Goal: Task Accomplishment & Management: Use online tool/utility

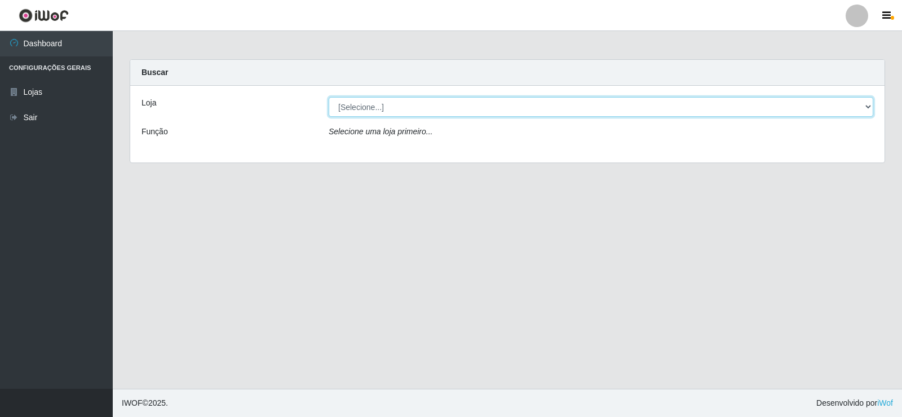
click at [480, 101] on select "[Selecione...] Rede Compras Supermercados - LOJA 2" at bounding box center [601, 107] width 545 height 20
select select "161"
click at [329, 97] on select "[Selecione...] Rede Compras Supermercados - LOJA 2" at bounding box center [601, 107] width 545 height 20
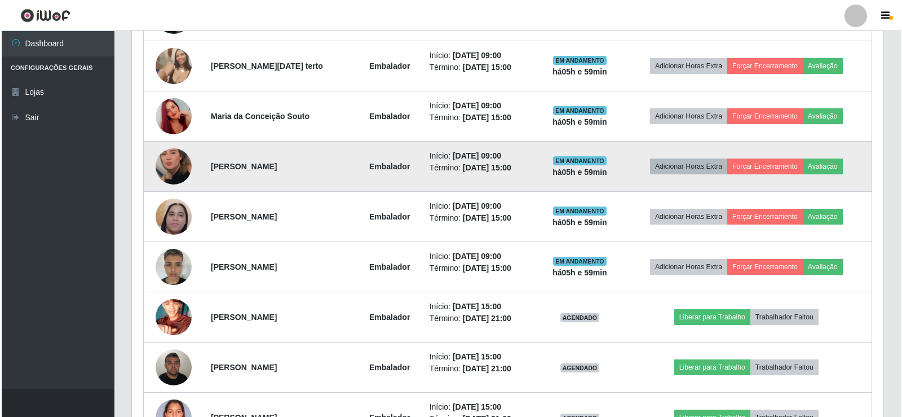
scroll to position [564, 0]
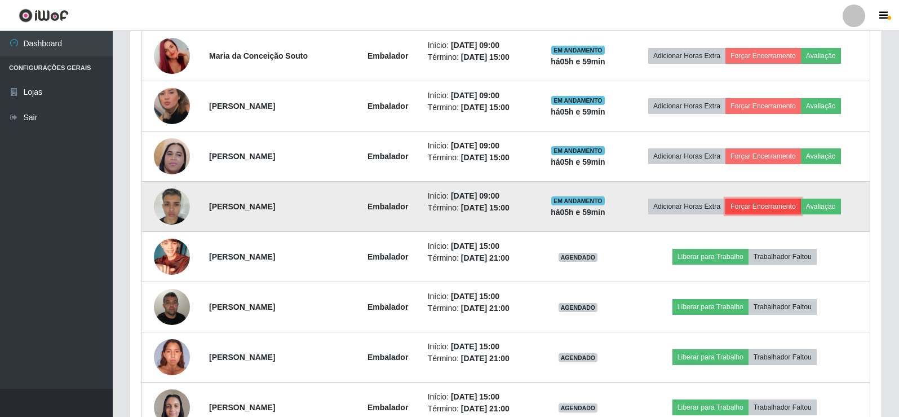
click at [768, 209] on button "Forçar Encerramento" at bounding box center [763, 206] width 76 height 16
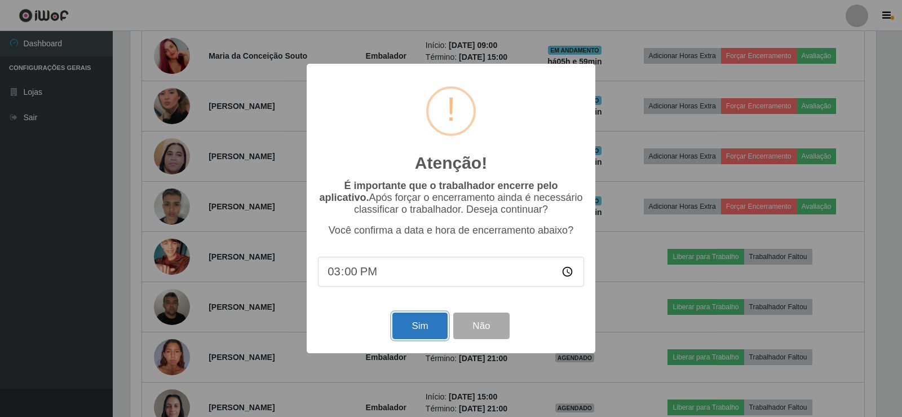
click at [418, 322] on button "Sim" at bounding box center [419, 325] width 55 height 26
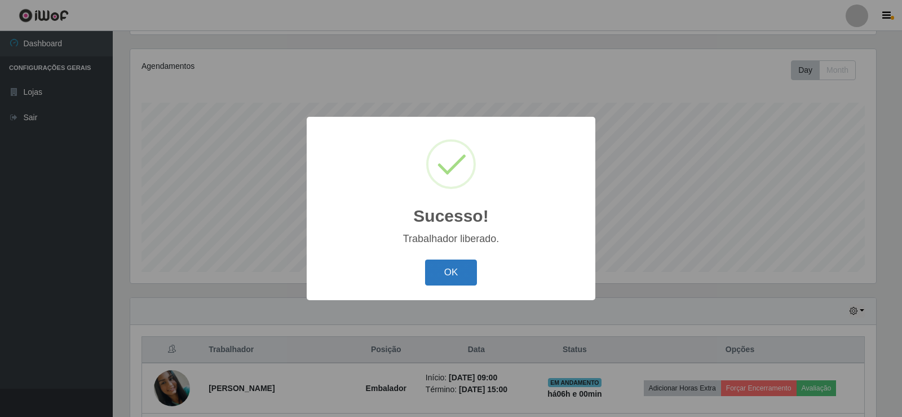
click at [443, 272] on button "OK" at bounding box center [451, 272] width 52 height 26
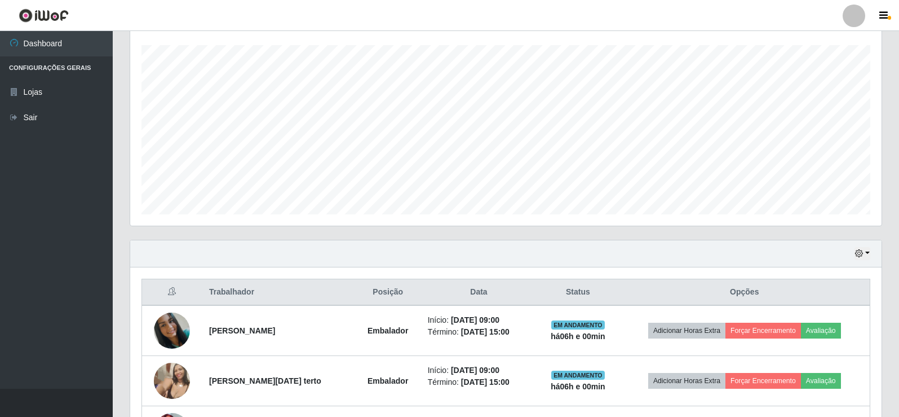
scroll to position [188, 0]
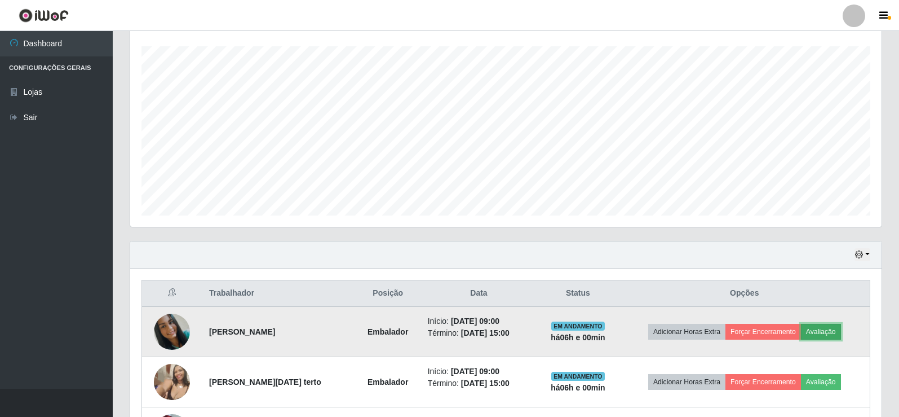
click at [825, 324] on button "Avaliação" at bounding box center [821, 332] width 40 height 16
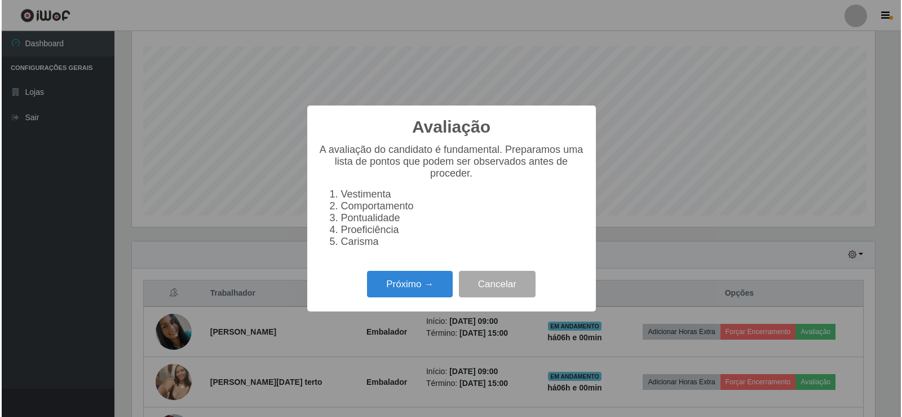
scroll to position [234, 746]
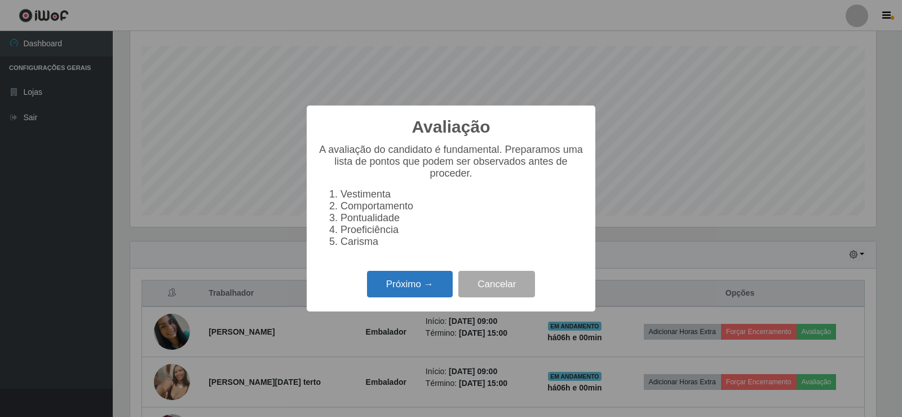
click at [410, 297] on button "Próximo →" at bounding box center [410, 284] width 86 height 26
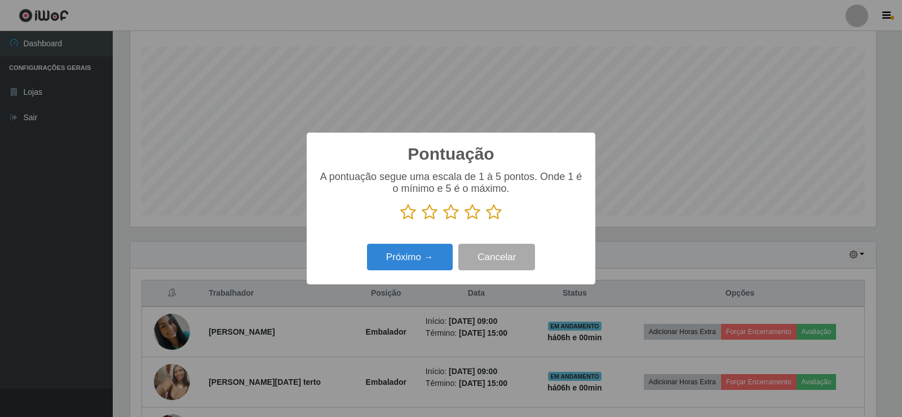
click at [496, 214] on icon at bounding box center [494, 211] width 16 height 17
click at [486, 220] on input "radio" at bounding box center [486, 220] width 0 height 0
click at [436, 255] on button "Próximo →" at bounding box center [410, 257] width 86 height 26
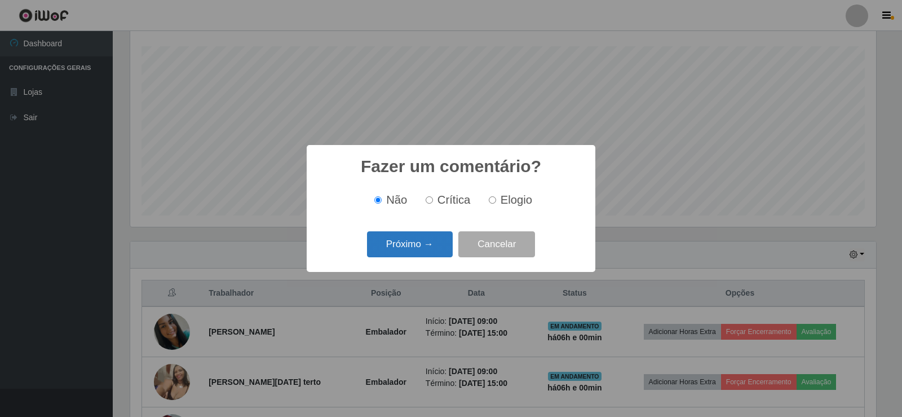
click at [425, 247] on button "Próximo →" at bounding box center [410, 244] width 86 height 26
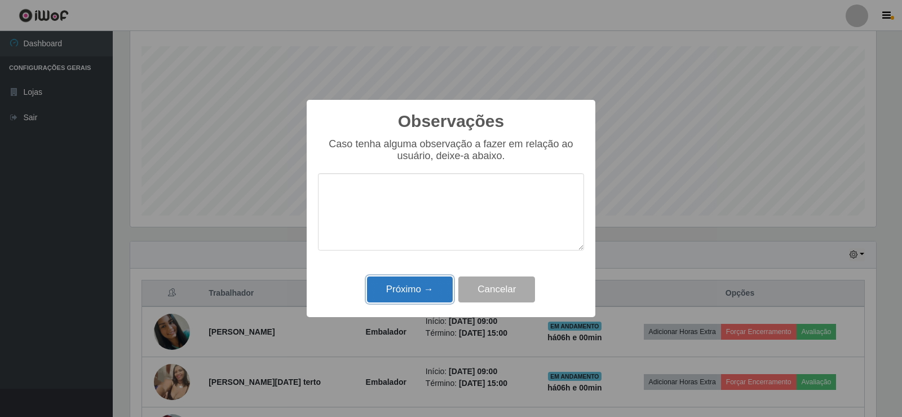
click at [409, 287] on button "Próximo →" at bounding box center [410, 289] width 86 height 26
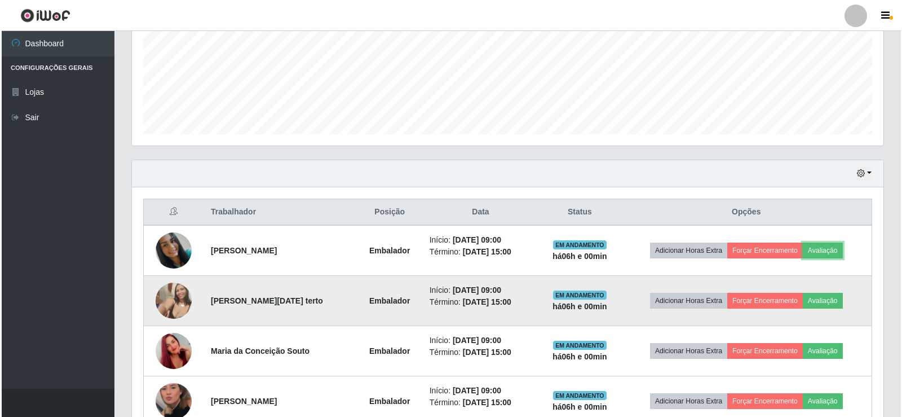
scroll to position [357, 0]
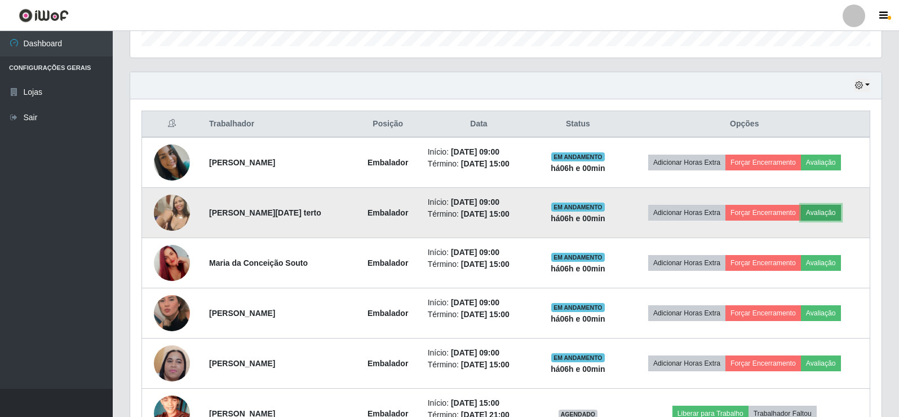
click at [835, 205] on button "Avaliação" at bounding box center [821, 213] width 40 height 16
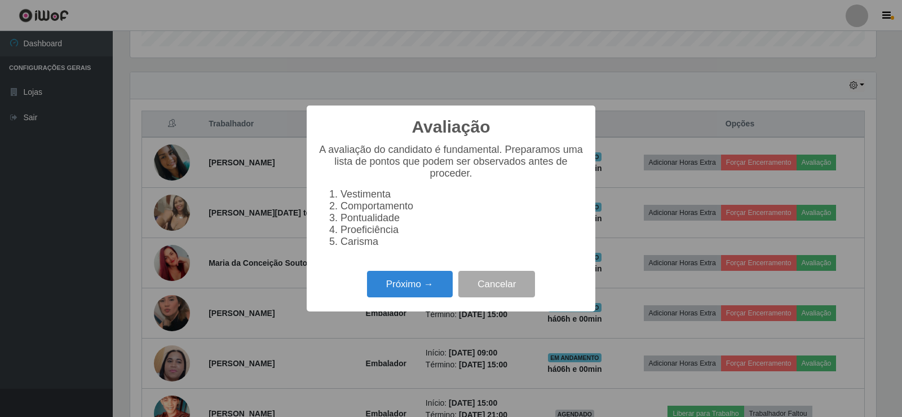
scroll to position [234, 746]
click at [432, 284] on button "Próximo →" at bounding box center [410, 284] width 86 height 26
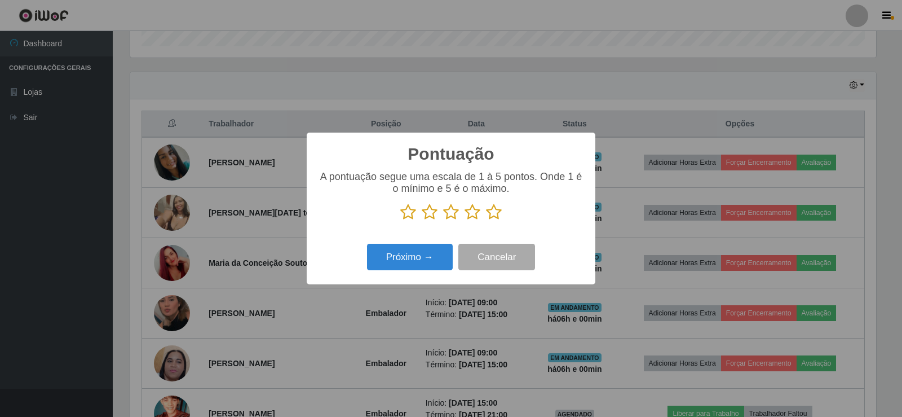
click at [491, 214] on icon at bounding box center [494, 211] width 16 height 17
click at [486, 220] on input "radio" at bounding box center [486, 220] width 0 height 0
click at [410, 264] on button "Próximo →" at bounding box center [410, 257] width 86 height 26
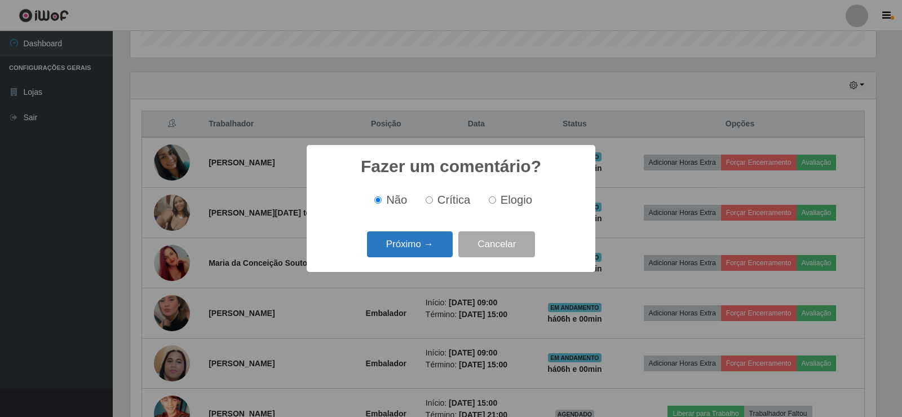
click at [415, 246] on button "Próximo →" at bounding box center [410, 244] width 86 height 26
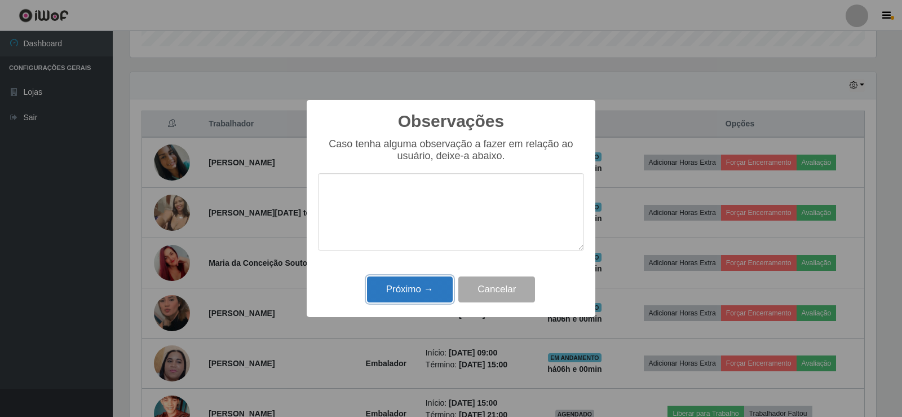
click at [426, 291] on button "Próximo →" at bounding box center [410, 289] width 86 height 26
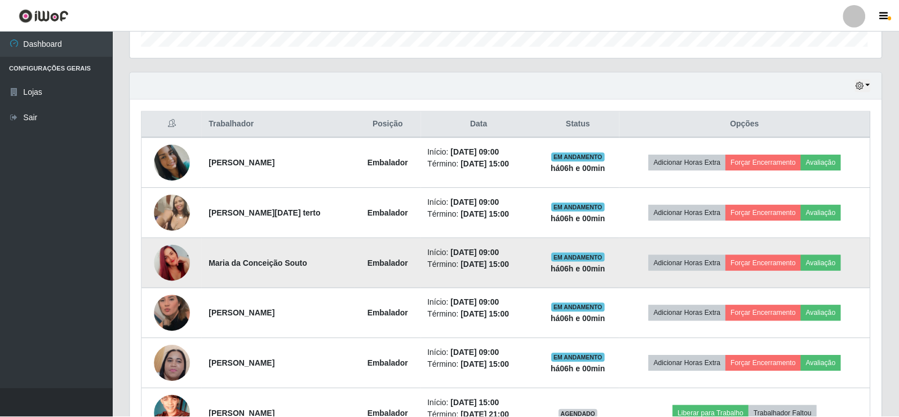
scroll to position [234, 751]
click at [822, 262] on button "Avaliação" at bounding box center [821, 263] width 40 height 16
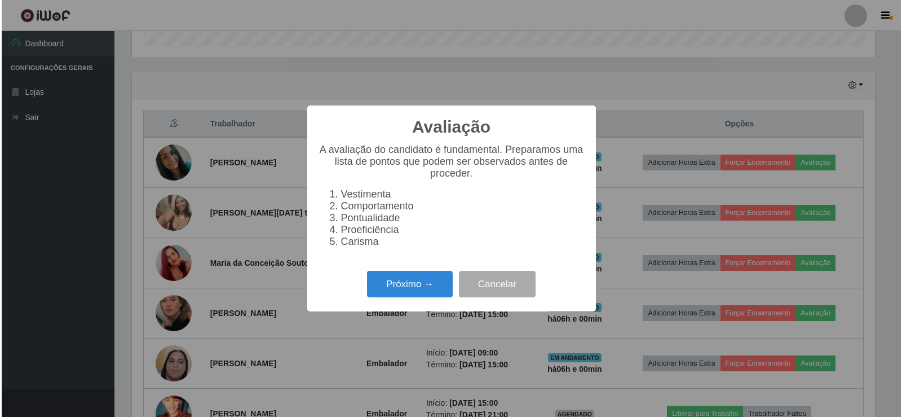
scroll to position [0, 0]
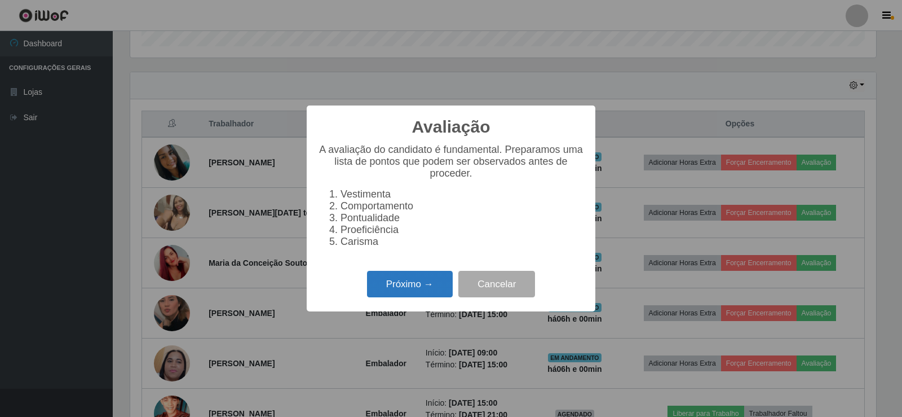
click at [406, 291] on button "Próximo →" at bounding box center [410, 284] width 86 height 26
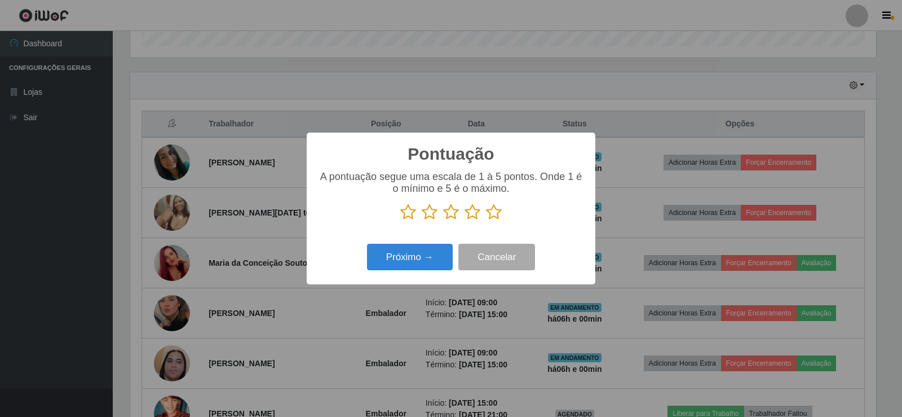
click at [497, 216] on icon at bounding box center [494, 211] width 16 height 17
click at [486, 220] on input "radio" at bounding box center [486, 220] width 0 height 0
click at [434, 255] on button "Próximo →" at bounding box center [410, 257] width 86 height 26
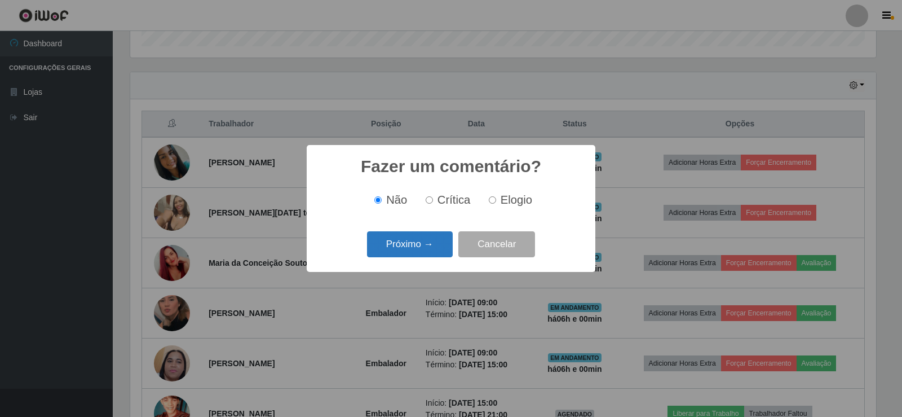
click at [422, 249] on button "Próximo →" at bounding box center [410, 244] width 86 height 26
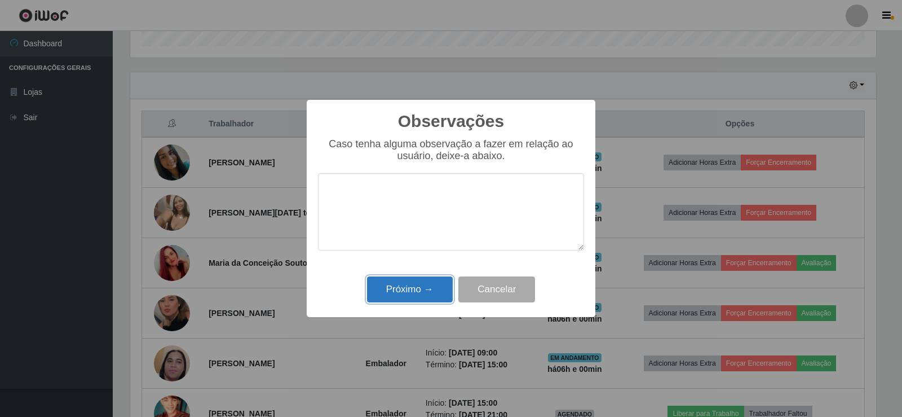
click at [404, 285] on button "Próximo →" at bounding box center [410, 289] width 86 height 26
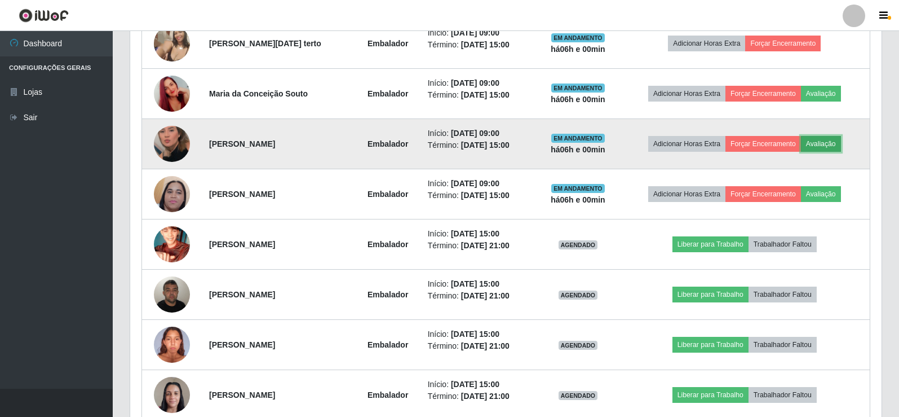
click at [824, 141] on button "Avaliação" at bounding box center [821, 144] width 40 height 16
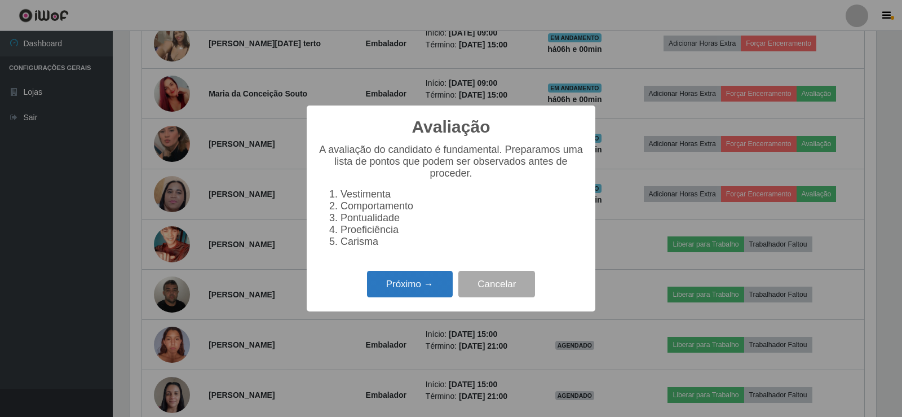
click at [407, 297] on button "Próximo →" at bounding box center [410, 284] width 86 height 26
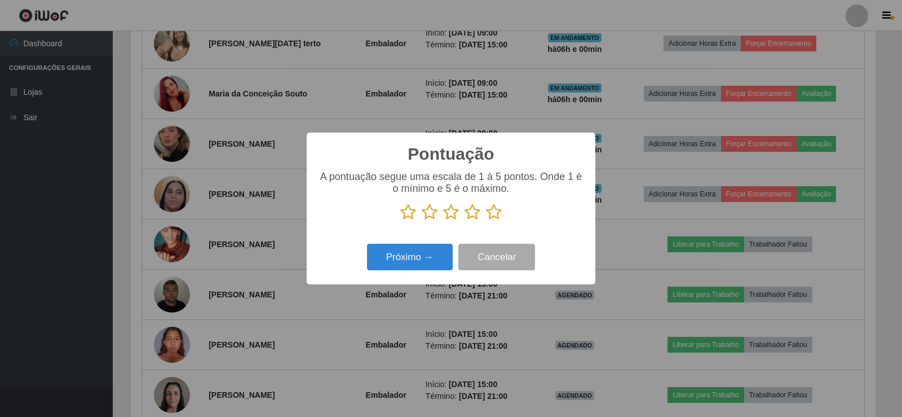
click at [490, 212] on icon at bounding box center [494, 211] width 16 height 17
click at [486, 220] on input "radio" at bounding box center [486, 220] width 0 height 0
click at [396, 268] on button "Próximo →" at bounding box center [410, 257] width 86 height 26
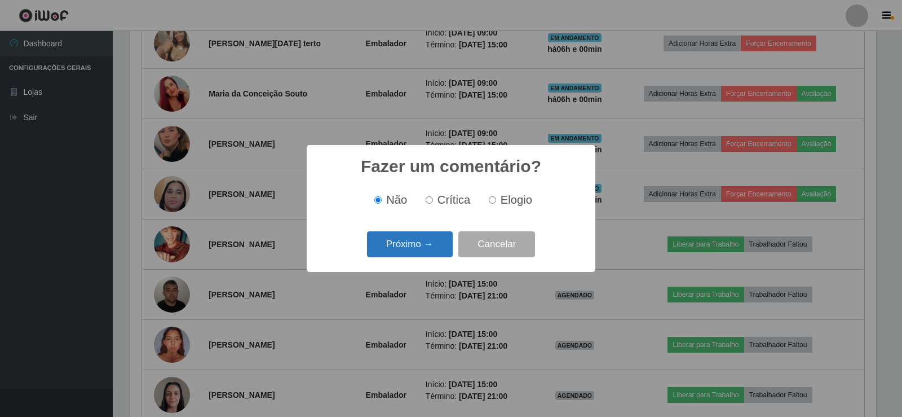
click at [406, 246] on button "Próximo →" at bounding box center [410, 244] width 86 height 26
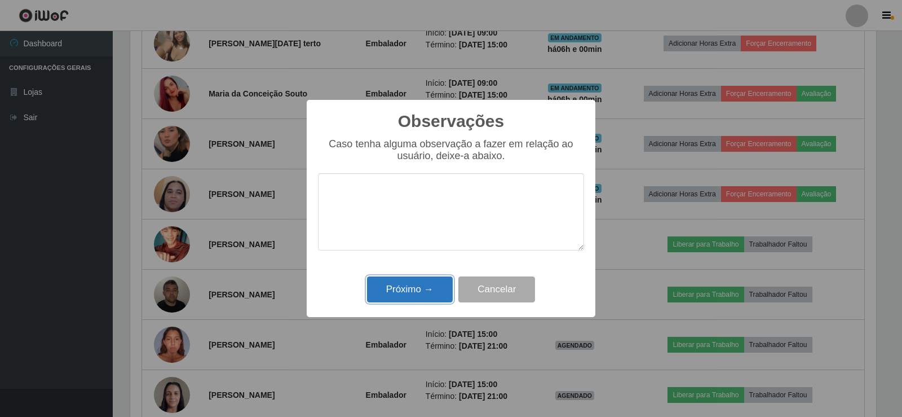
click at [408, 296] on button "Próximo →" at bounding box center [410, 289] width 86 height 26
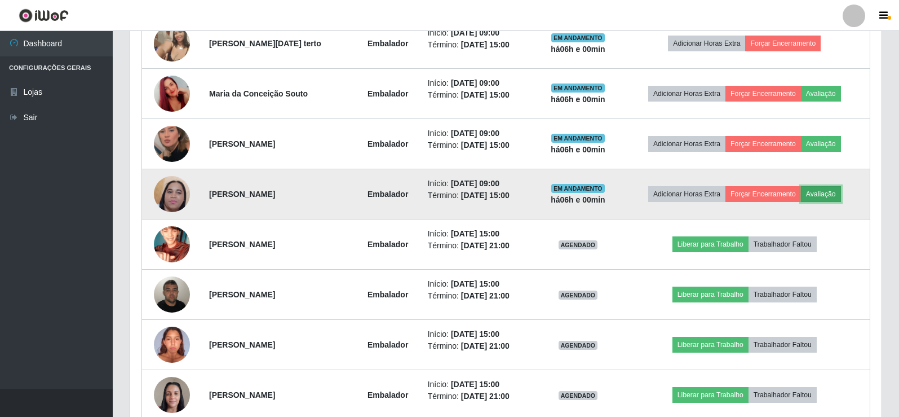
click at [826, 194] on button "Avaliação" at bounding box center [821, 194] width 40 height 16
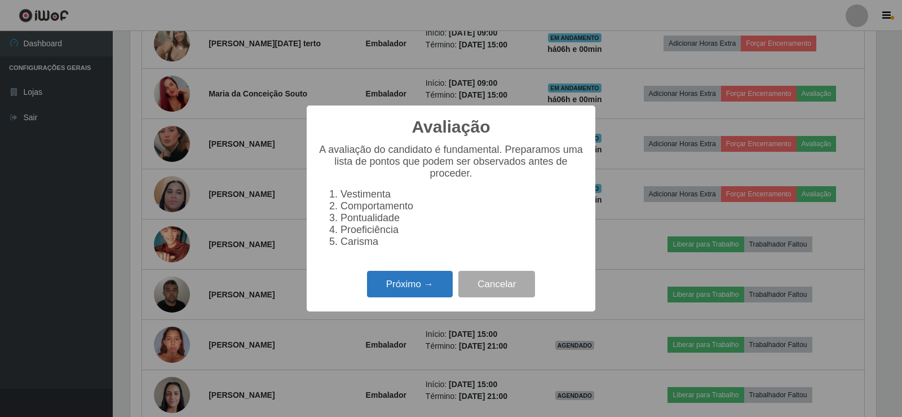
click at [436, 294] on button "Próximo →" at bounding box center [410, 284] width 86 height 26
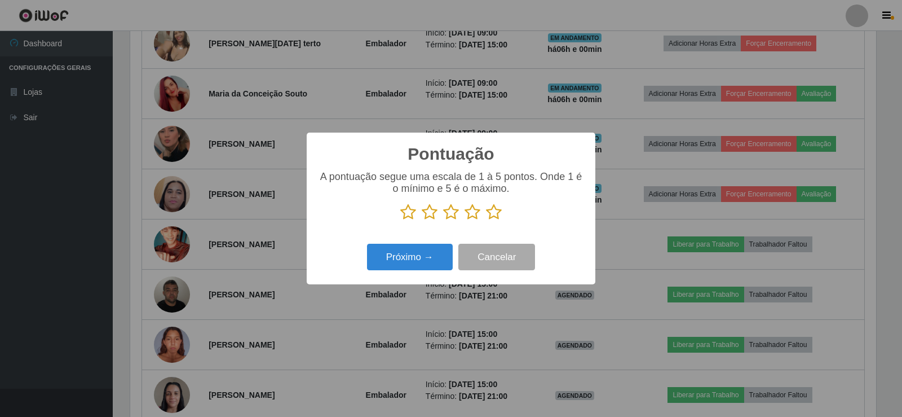
click at [489, 213] on icon at bounding box center [494, 211] width 16 height 17
click at [486, 220] on input "radio" at bounding box center [486, 220] width 0 height 0
click at [431, 257] on button "Próximo →" at bounding box center [410, 257] width 86 height 26
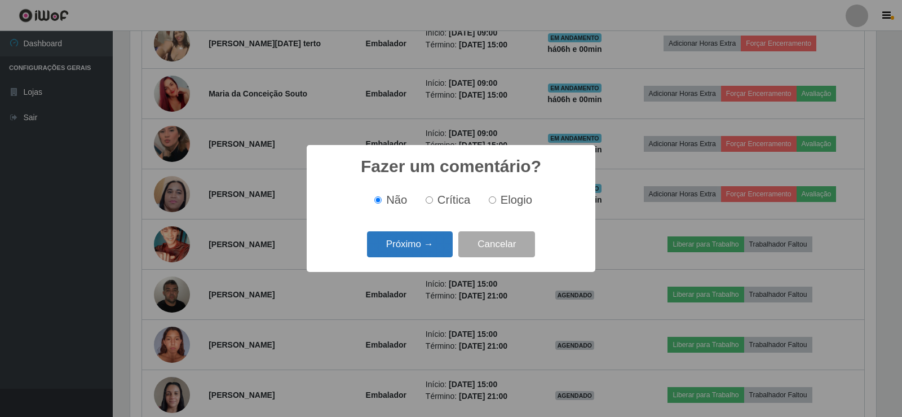
click at [414, 242] on button "Próximo →" at bounding box center [410, 244] width 86 height 26
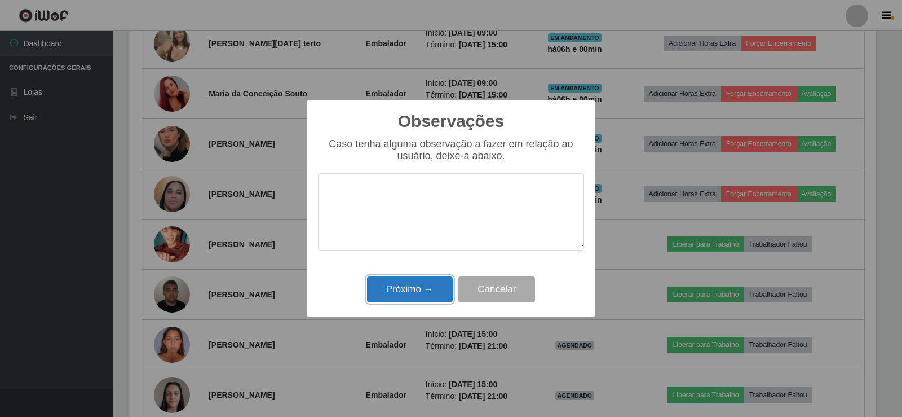
click at [411, 291] on button "Próximo →" at bounding box center [410, 289] width 86 height 26
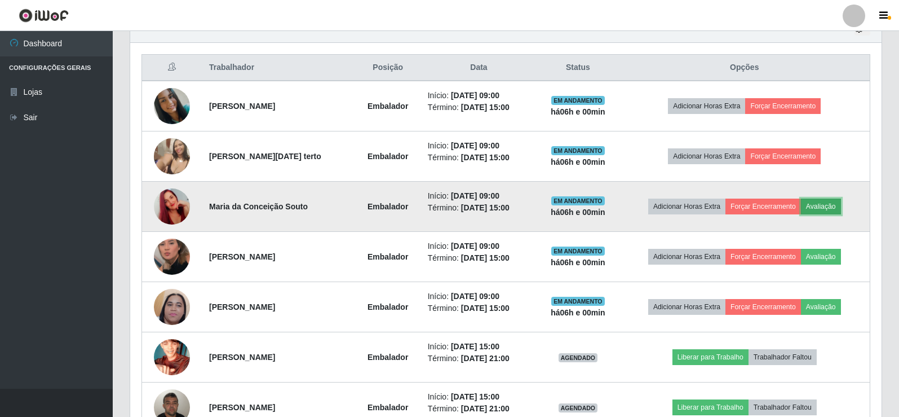
click at [825, 207] on button "Avaliação" at bounding box center [821, 206] width 40 height 16
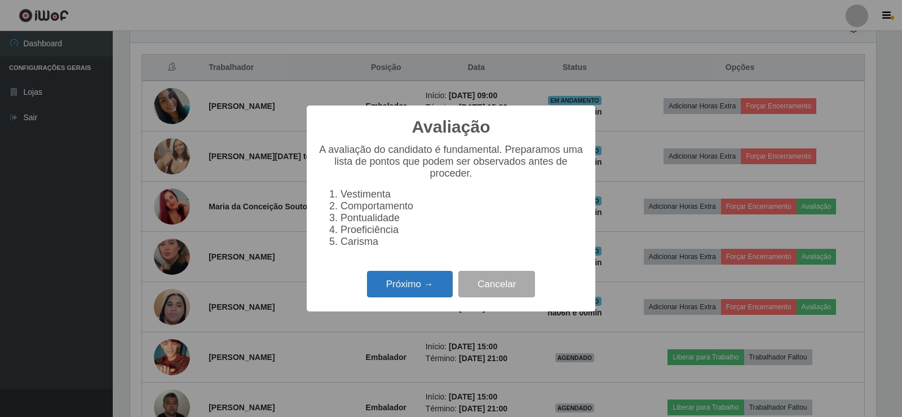
click at [427, 285] on button "Próximo →" at bounding box center [410, 284] width 86 height 26
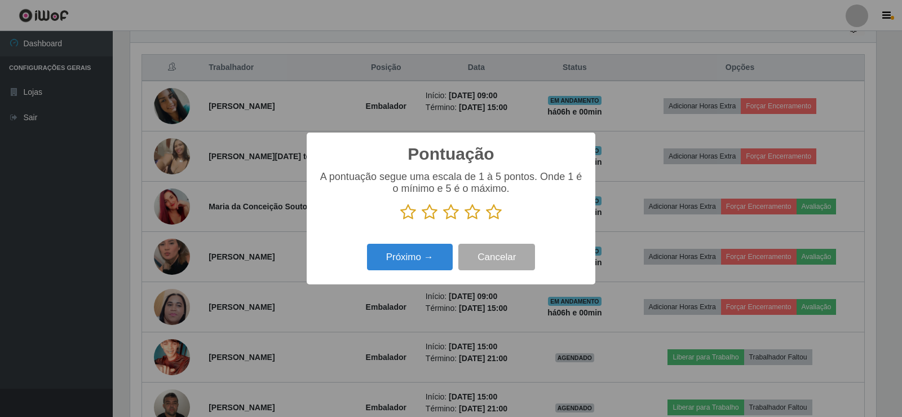
click at [490, 214] on icon at bounding box center [494, 211] width 16 height 17
click at [486, 220] on input "radio" at bounding box center [486, 220] width 0 height 0
click at [405, 260] on button "Próximo →" at bounding box center [410, 257] width 86 height 26
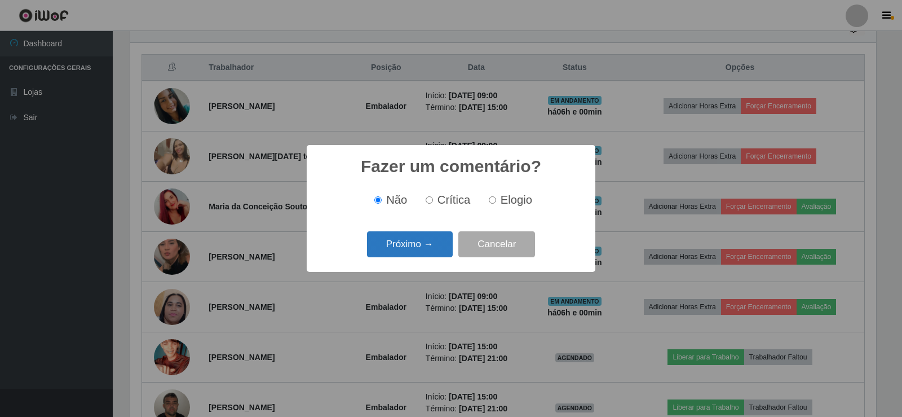
click at [413, 238] on button "Próximo →" at bounding box center [410, 244] width 86 height 26
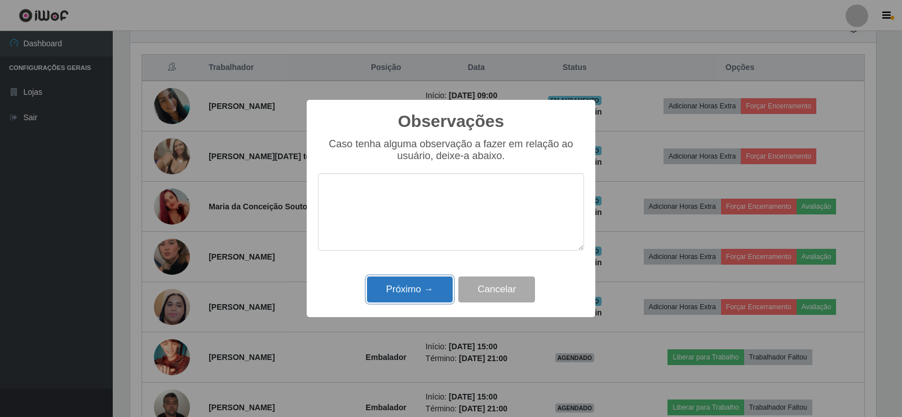
click at [425, 292] on button "Próximo →" at bounding box center [410, 289] width 86 height 26
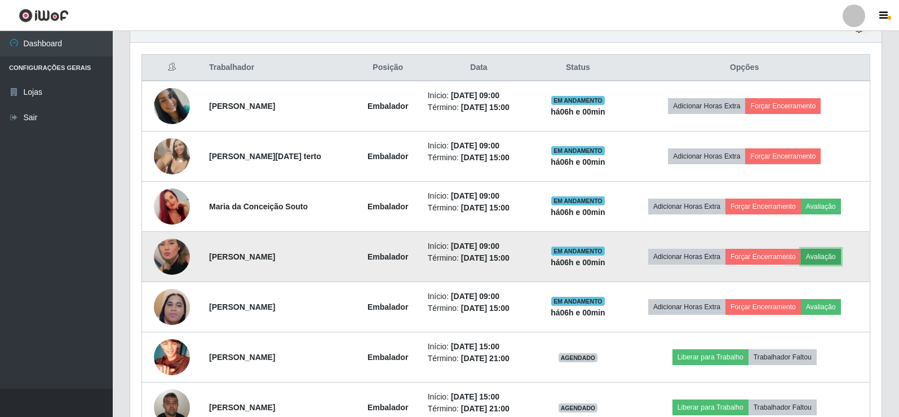
click at [829, 258] on button "Avaliação" at bounding box center [821, 257] width 40 height 16
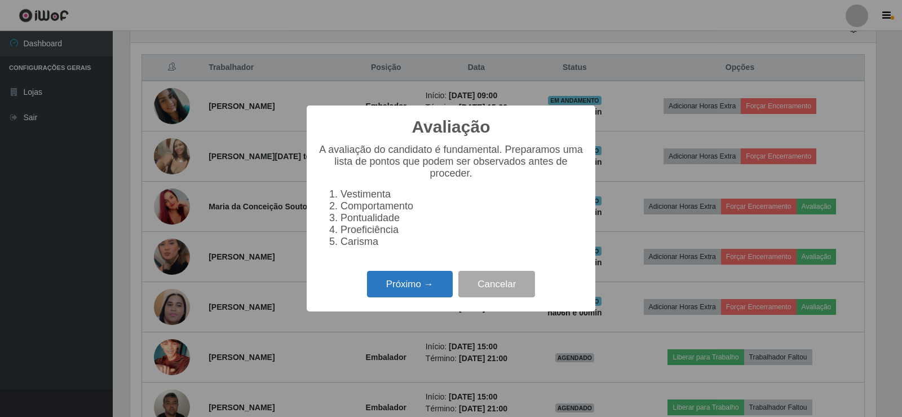
click at [417, 297] on button "Próximo →" at bounding box center [410, 284] width 86 height 26
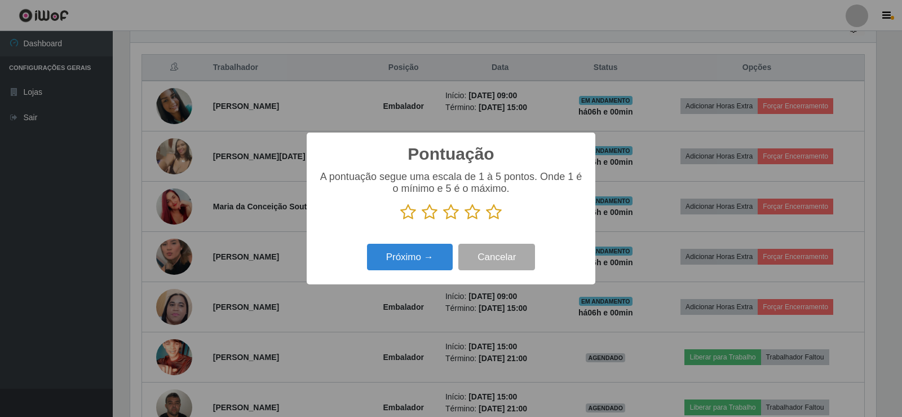
click at [491, 215] on icon at bounding box center [494, 211] width 16 height 17
click at [486, 220] on input "radio" at bounding box center [486, 220] width 0 height 0
click at [424, 261] on button "Próximo →" at bounding box center [410, 257] width 86 height 26
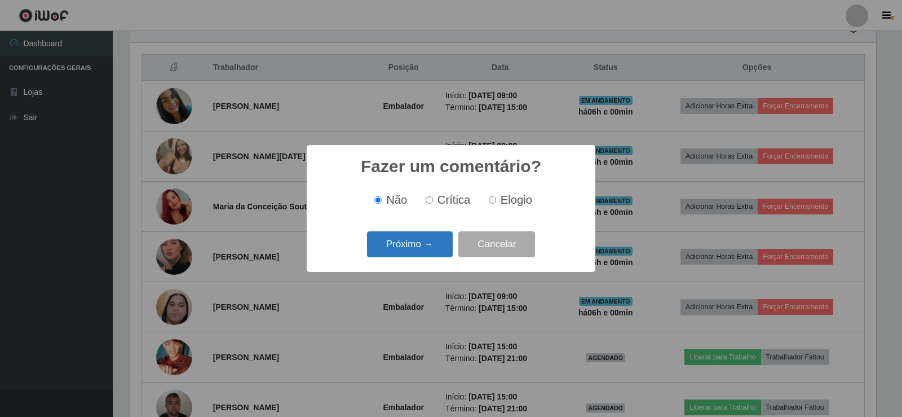
click at [422, 248] on button "Próximo →" at bounding box center [410, 244] width 86 height 26
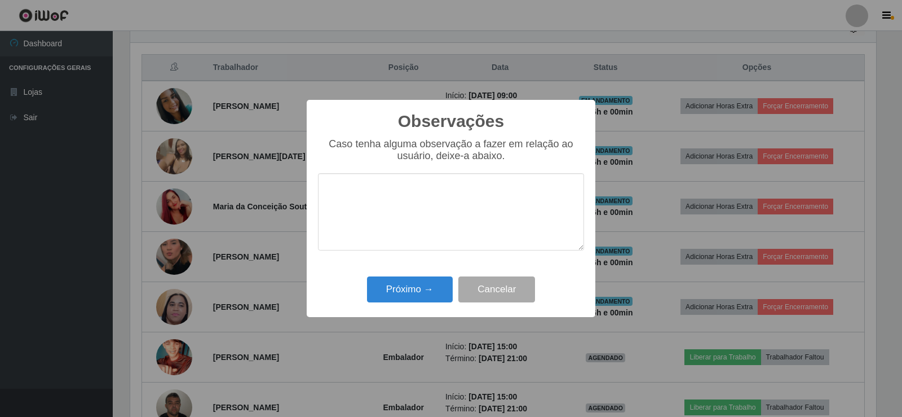
click at [422, 247] on textarea at bounding box center [451, 211] width 266 height 77
click at [419, 292] on button "Próximo →" at bounding box center [410, 289] width 86 height 26
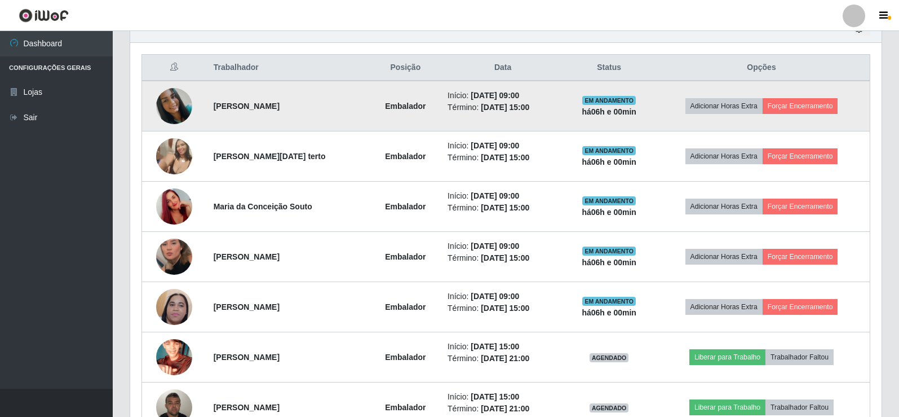
click at [823, 96] on td "Adicionar Horas Extra Forçar Encerramento" at bounding box center [761, 106] width 216 height 51
click at [812, 104] on button "Forçar Encerramento" at bounding box center [801, 106] width 76 height 16
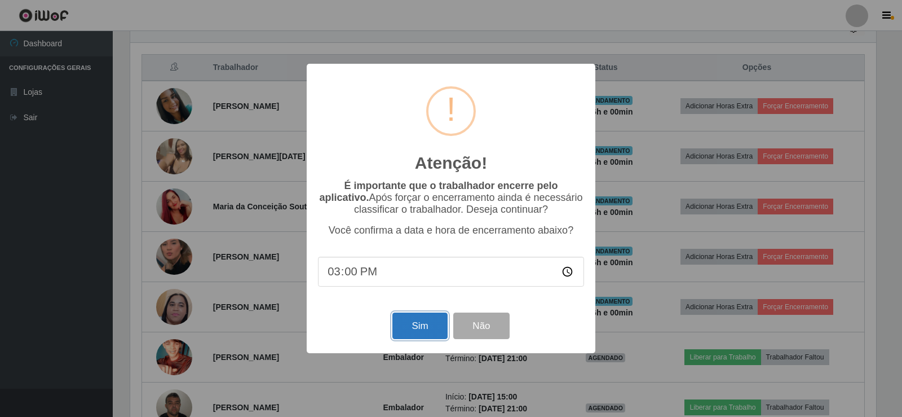
click at [417, 333] on button "Sim" at bounding box center [419, 325] width 55 height 26
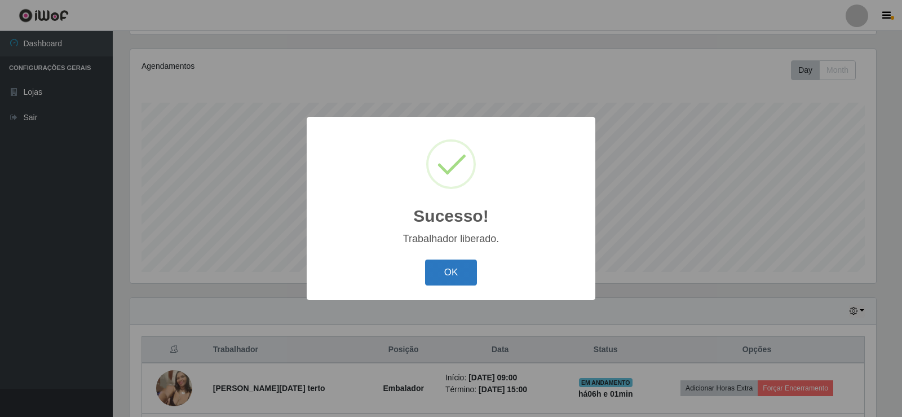
click at [470, 272] on button "OK" at bounding box center [451, 272] width 52 height 26
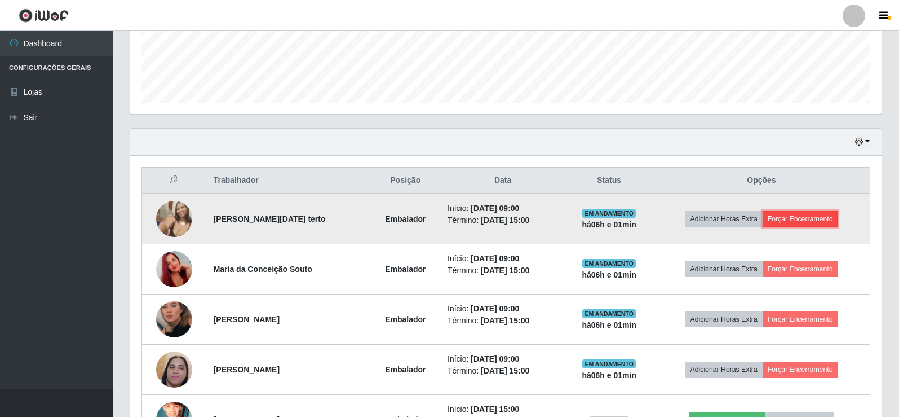
click at [807, 220] on button "Forçar Encerramento" at bounding box center [801, 219] width 76 height 16
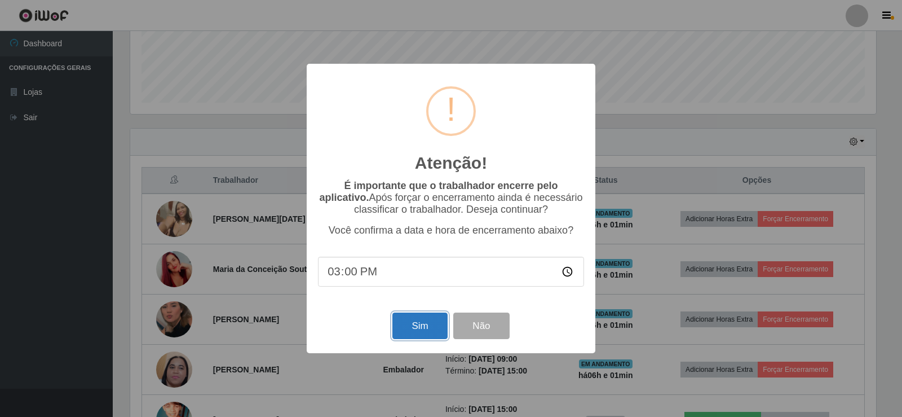
click at [399, 333] on button "Sim" at bounding box center [419, 325] width 55 height 26
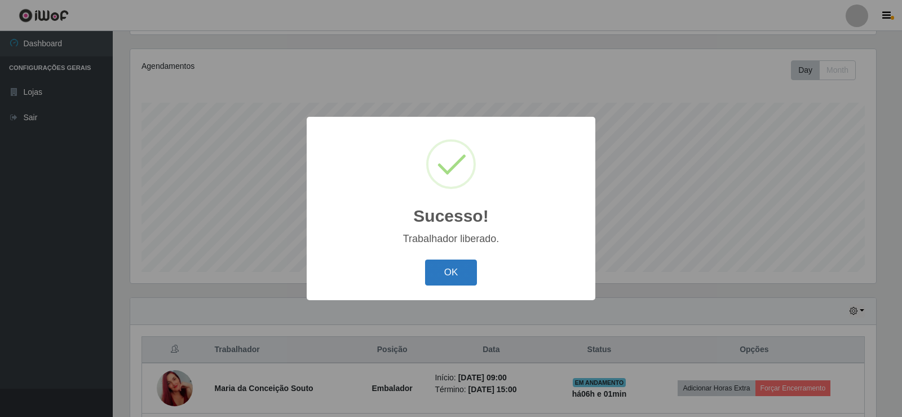
click at [456, 273] on button "OK" at bounding box center [451, 272] width 52 height 26
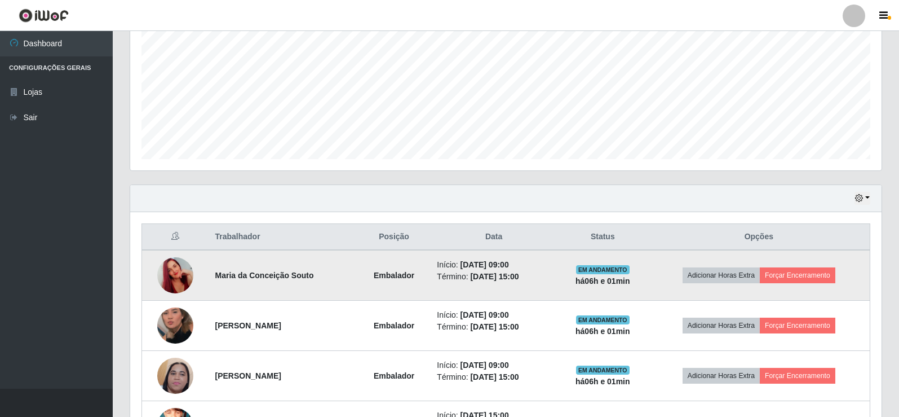
click at [816, 265] on td "Adicionar Horas Extra Forçar Encerramento" at bounding box center [759, 275] width 222 height 51
click at [807, 274] on button "Forçar Encerramento" at bounding box center [798, 275] width 76 height 16
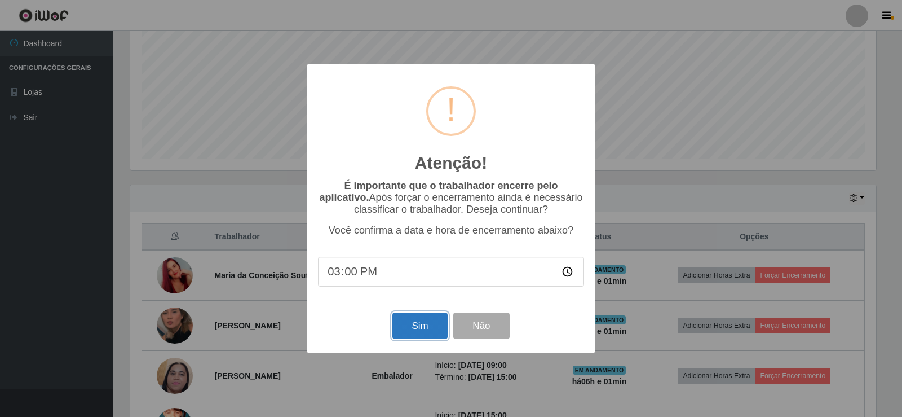
click at [432, 323] on button "Sim" at bounding box center [419, 325] width 55 height 26
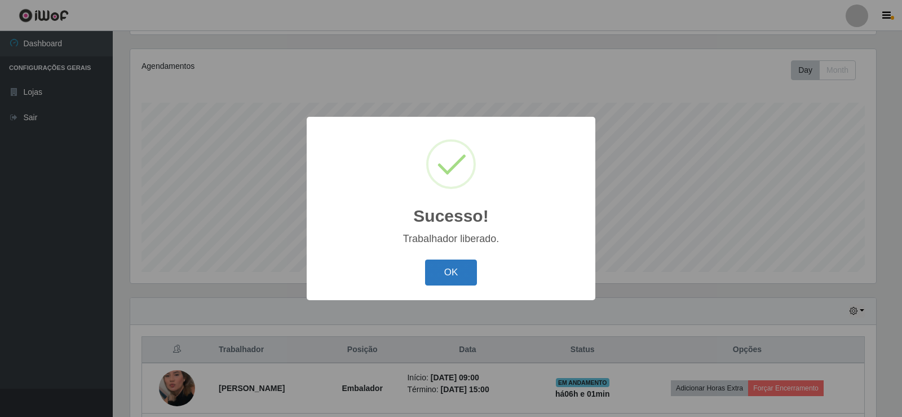
click at [464, 269] on button "OK" at bounding box center [451, 272] width 52 height 26
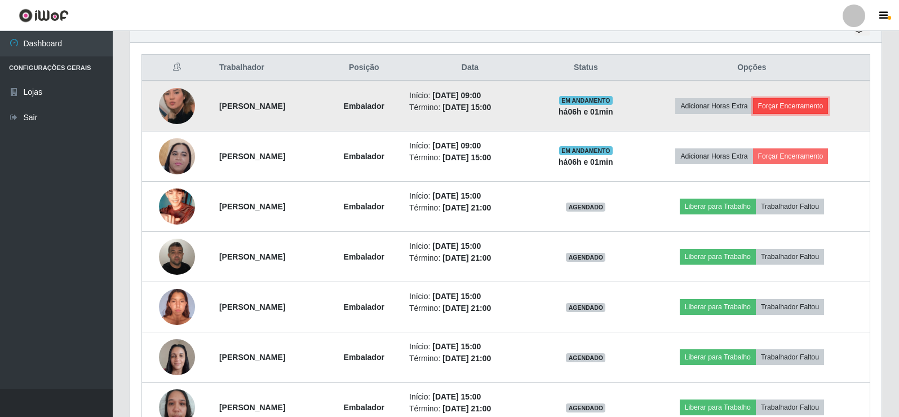
click at [817, 98] on button "Forçar Encerramento" at bounding box center [791, 106] width 76 height 16
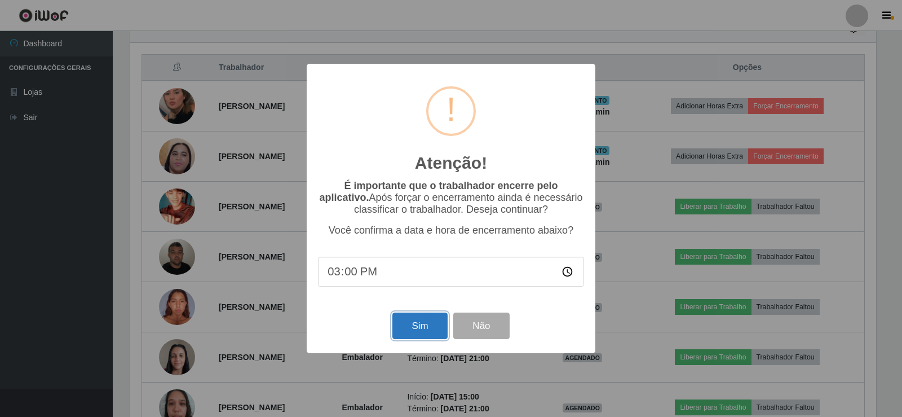
click at [418, 321] on button "Sim" at bounding box center [419, 325] width 55 height 26
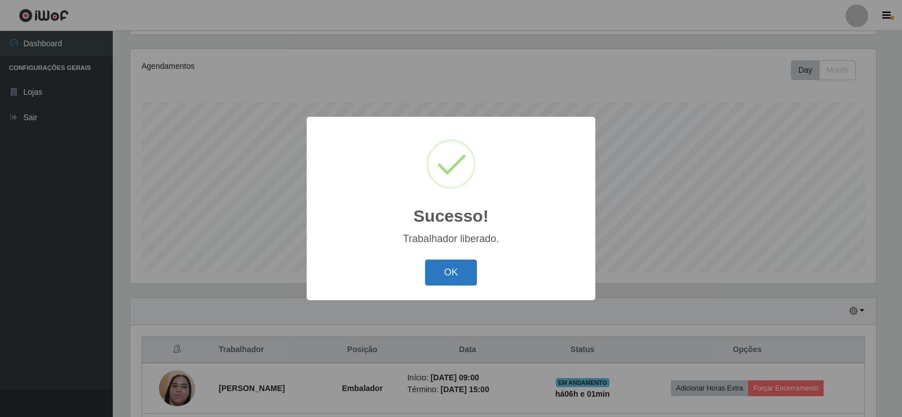
click at [445, 276] on button "OK" at bounding box center [451, 272] width 52 height 26
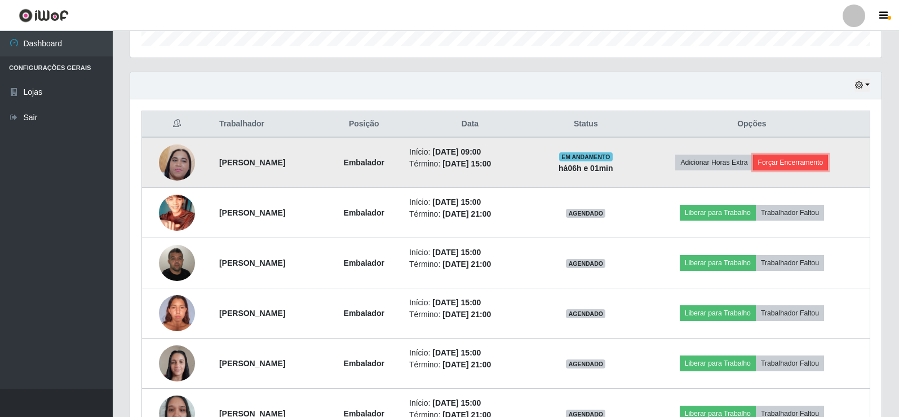
click at [817, 157] on button "Forçar Encerramento" at bounding box center [791, 162] width 76 height 16
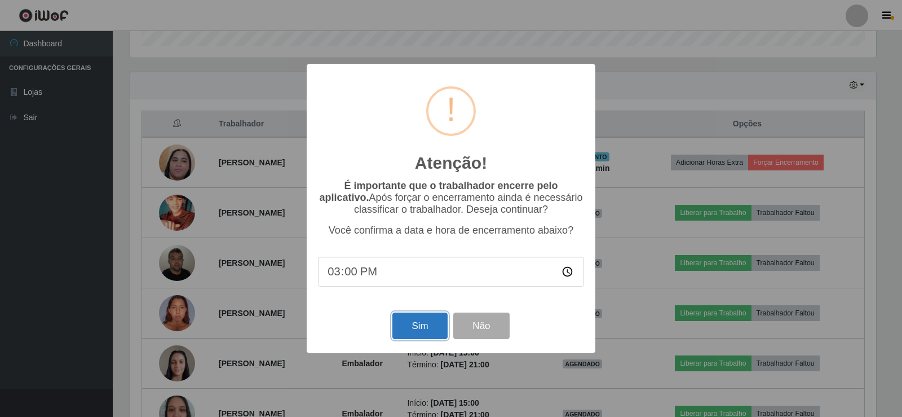
click at [414, 331] on button "Sim" at bounding box center [419, 325] width 55 height 26
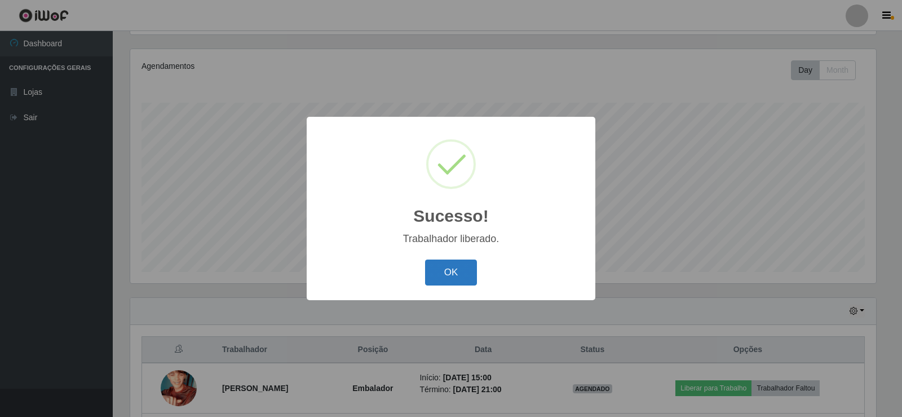
click at [471, 260] on button "OK" at bounding box center [451, 272] width 52 height 26
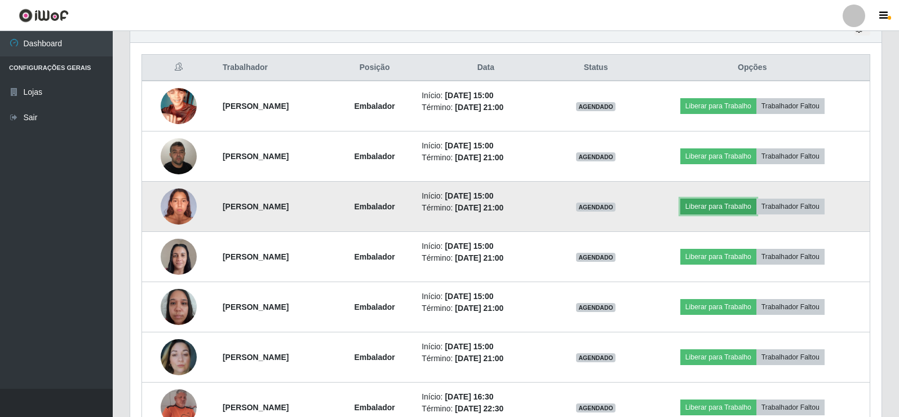
click at [731, 203] on button "Liberar para Trabalho" at bounding box center [718, 206] width 76 height 16
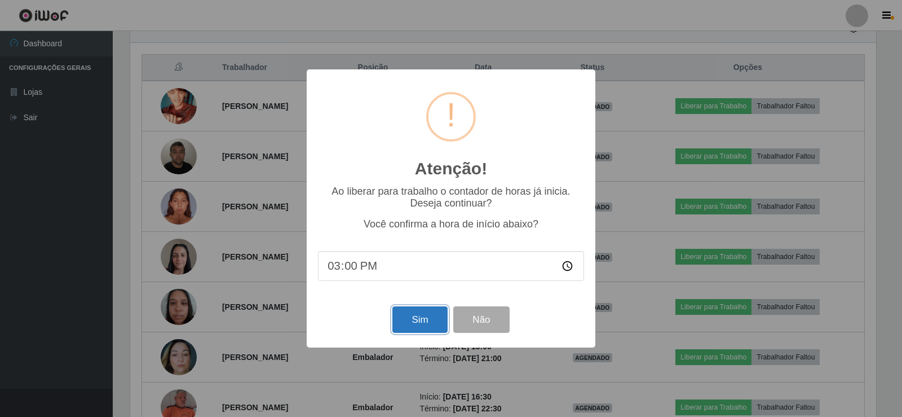
click at [424, 319] on button "Sim" at bounding box center [419, 319] width 55 height 26
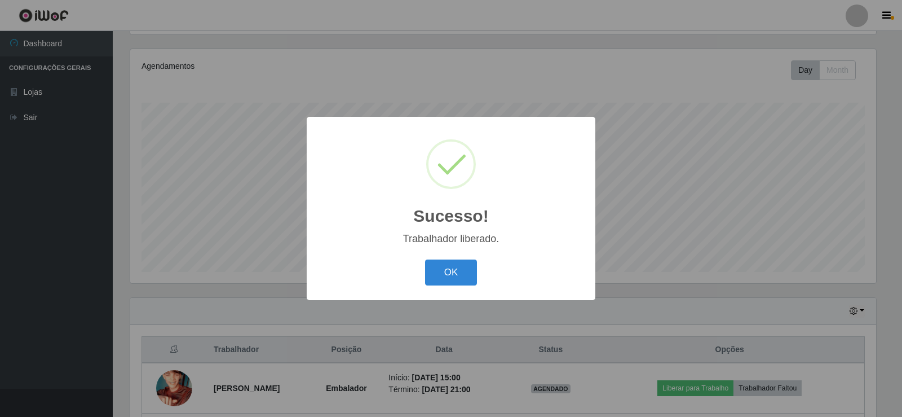
click at [477, 268] on div "OK Cancel" at bounding box center [451, 272] width 266 height 32
click at [462, 267] on button "OK" at bounding box center [451, 272] width 52 height 26
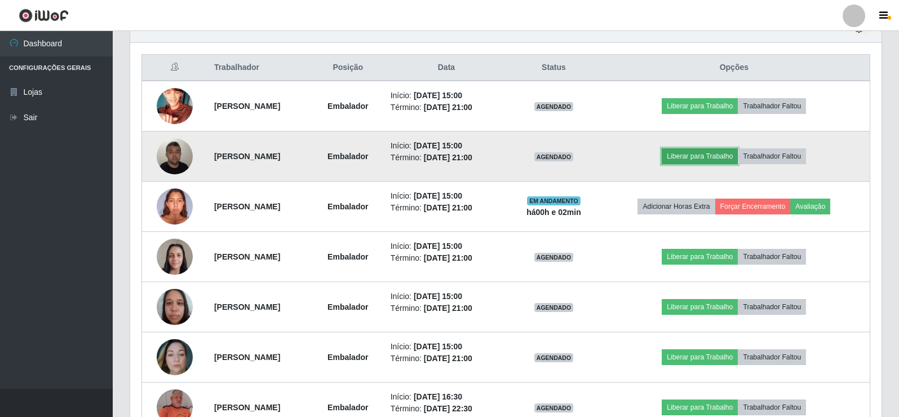
click at [696, 153] on button "Liberar para Trabalho" at bounding box center [700, 156] width 76 height 16
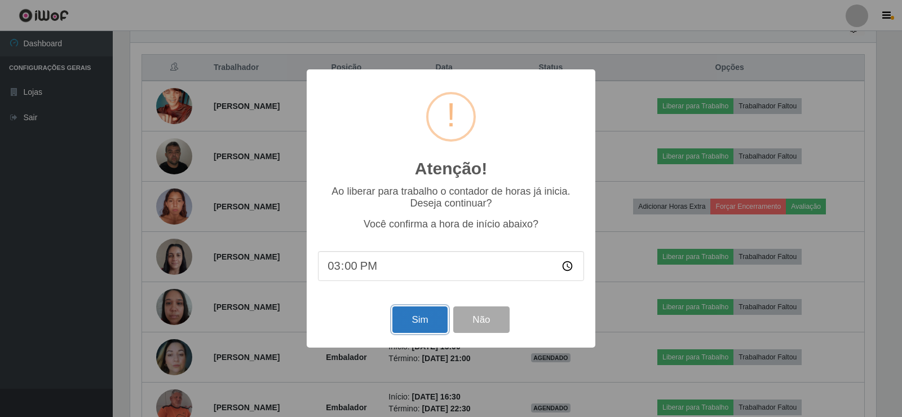
click at [419, 316] on button "Sim" at bounding box center [419, 319] width 55 height 26
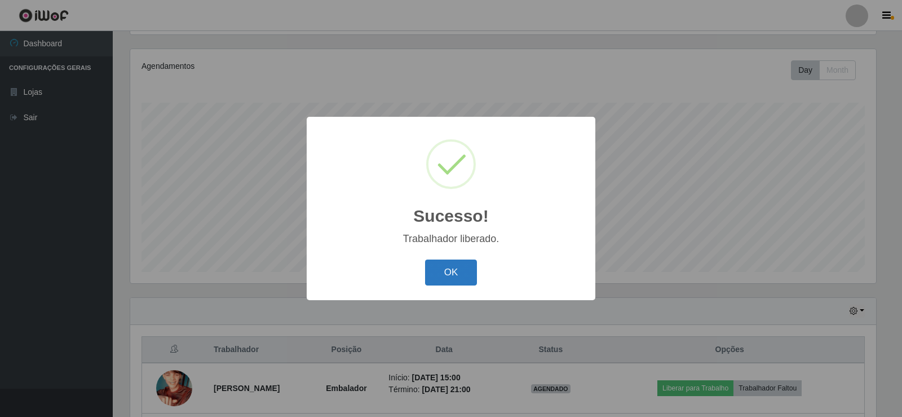
click at [452, 269] on button "OK" at bounding box center [451, 272] width 52 height 26
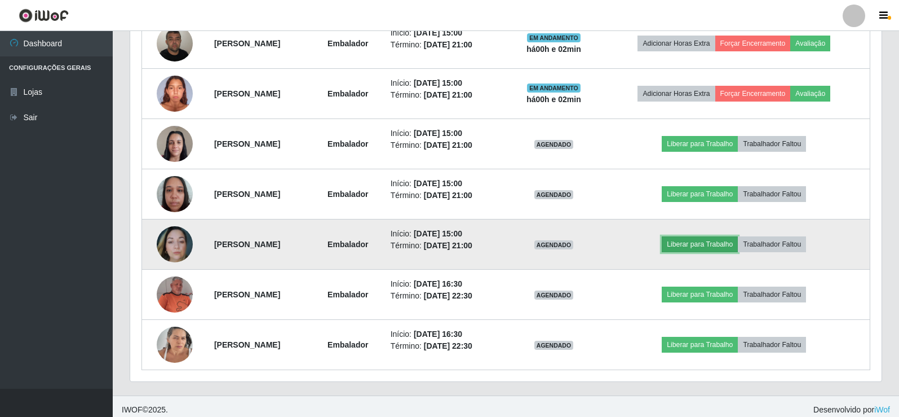
click at [706, 240] on button "Liberar para Trabalho" at bounding box center [700, 244] width 76 height 16
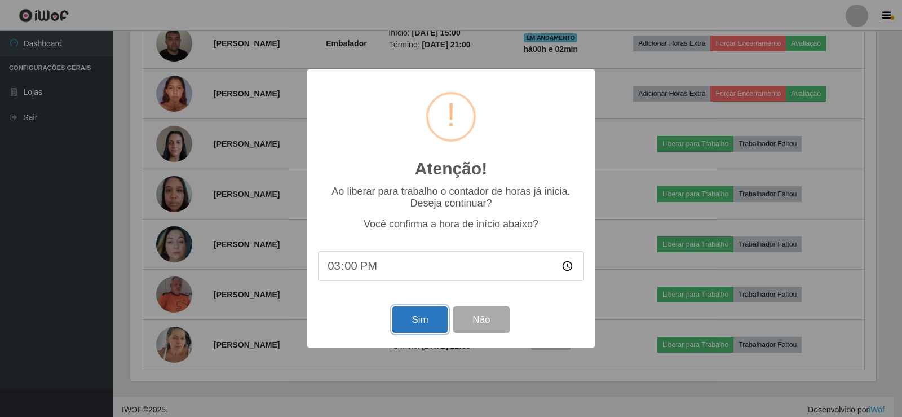
click at [419, 324] on button "Sim" at bounding box center [419, 319] width 55 height 26
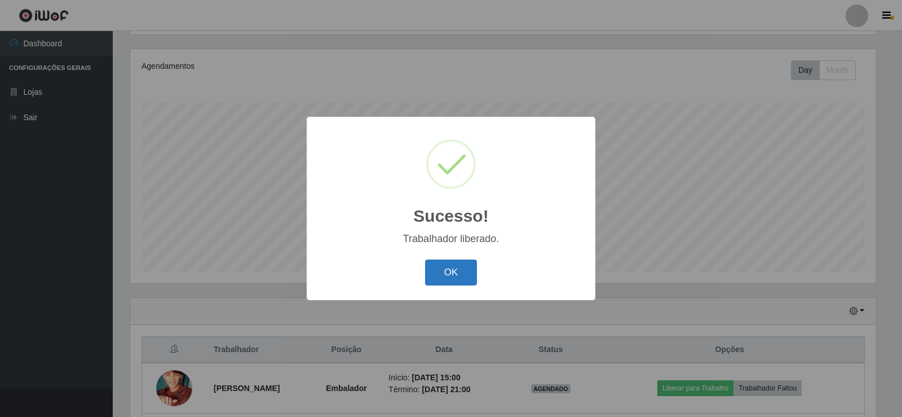
click at [439, 270] on button "OK" at bounding box center [451, 272] width 52 height 26
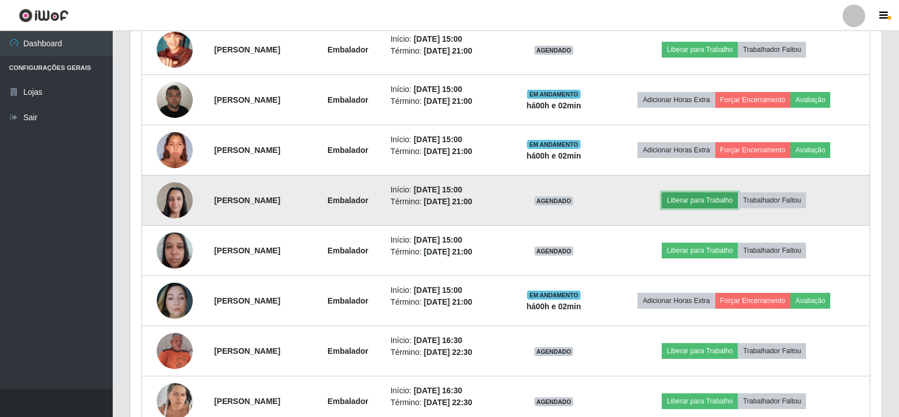
click at [715, 193] on button "Liberar para Trabalho" at bounding box center [700, 200] width 76 height 16
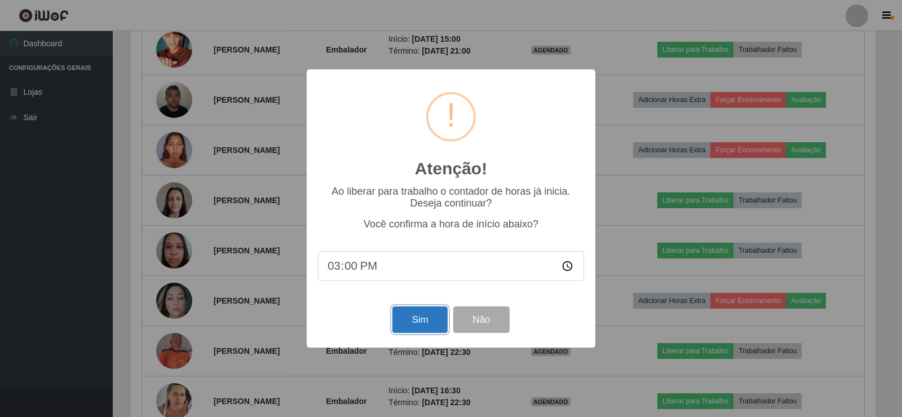
click at [418, 320] on button "Sim" at bounding box center [419, 319] width 55 height 26
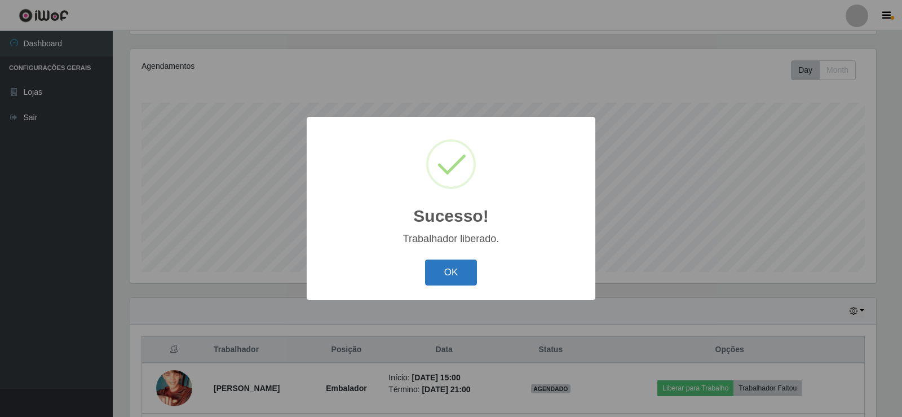
click at [456, 271] on button "OK" at bounding box center [451, 272] width 52 height 26
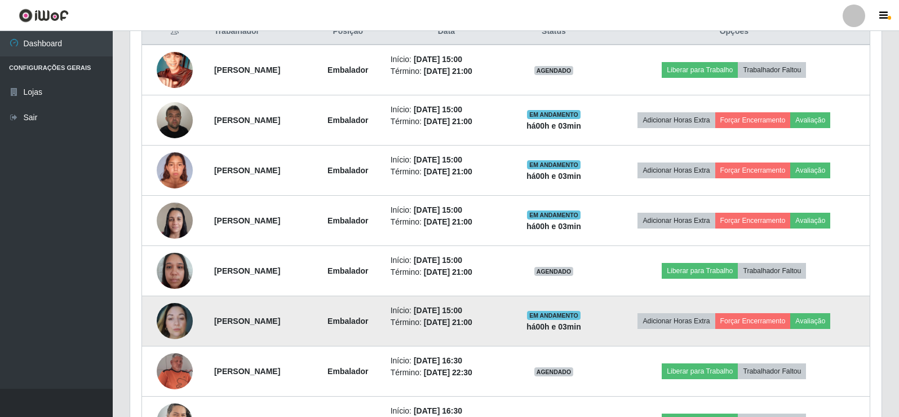
scroll to position [533, 0]
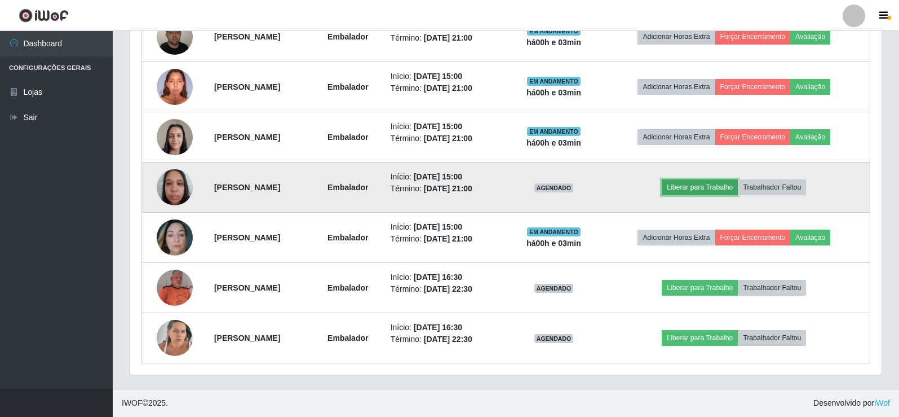
click at [729, 182] on button "Liberar para Trabalho" at bounding box center [700, 187] width 76 height 16
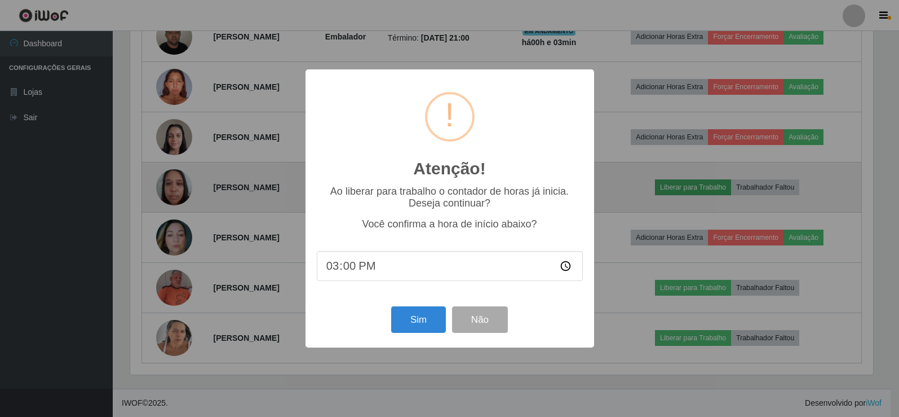
scroll to position [234, 746]
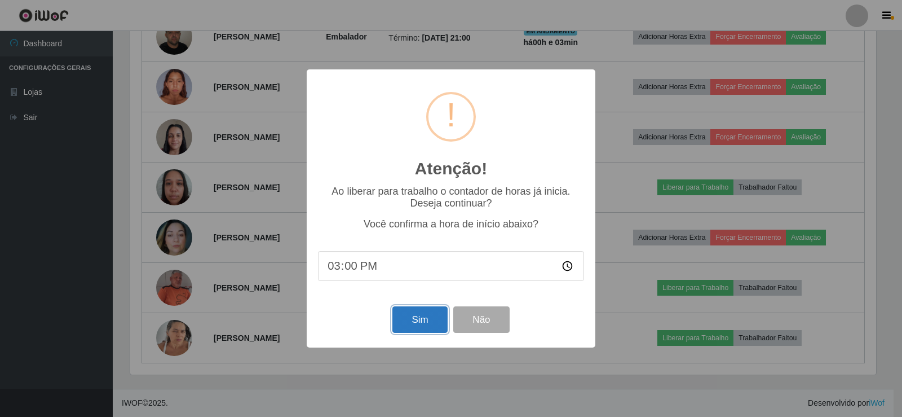
click at [411, 322] on button "Sim" at bounding box center [419, 319] width 55 height 26
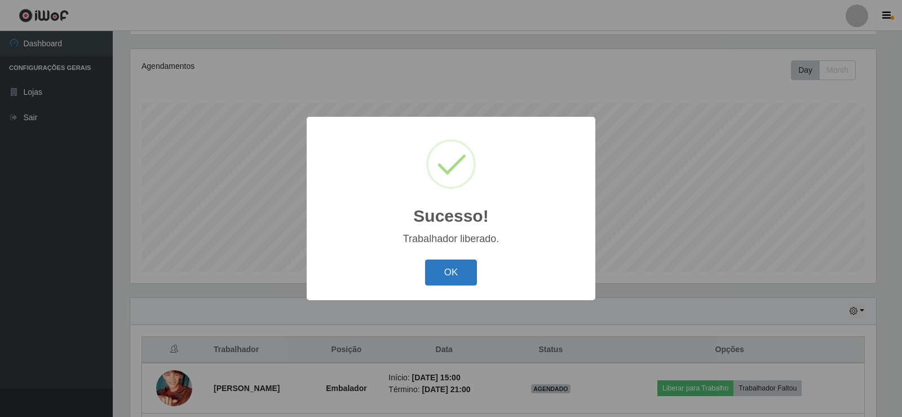
click at [444, 278] on button "OK" at bounding box center [451, 272] width 52 height 26
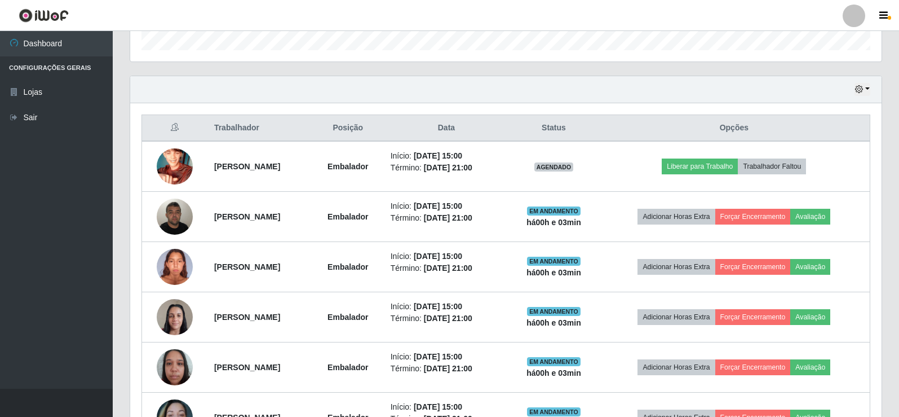
scroll to position [357, 0]
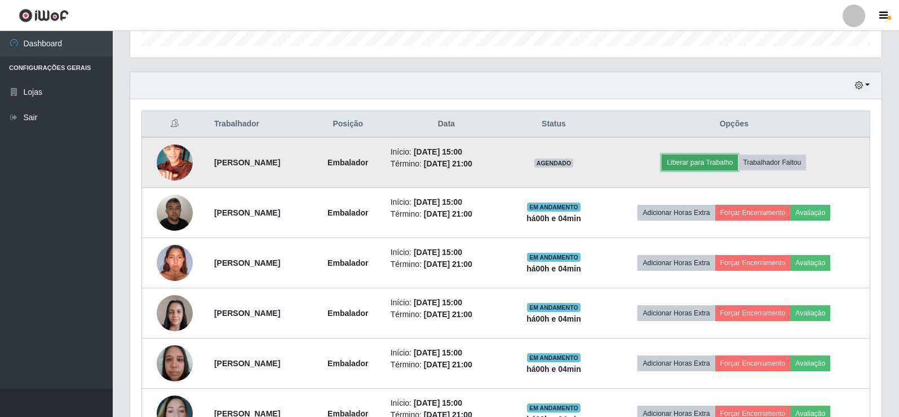
click at [717, 160] on button "Liberar para Trabalho" at bounding box center [700, 162] width 76 height 16
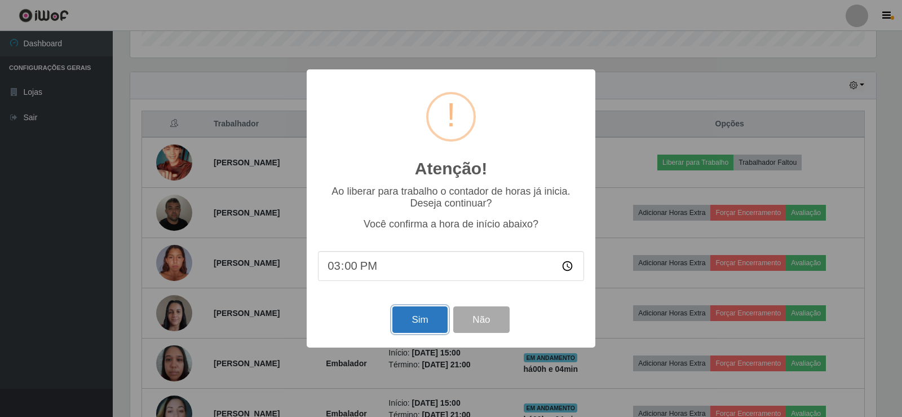
click at [435, 314] on button "Sim" at bounding box center [419, 319] width 55 height 26
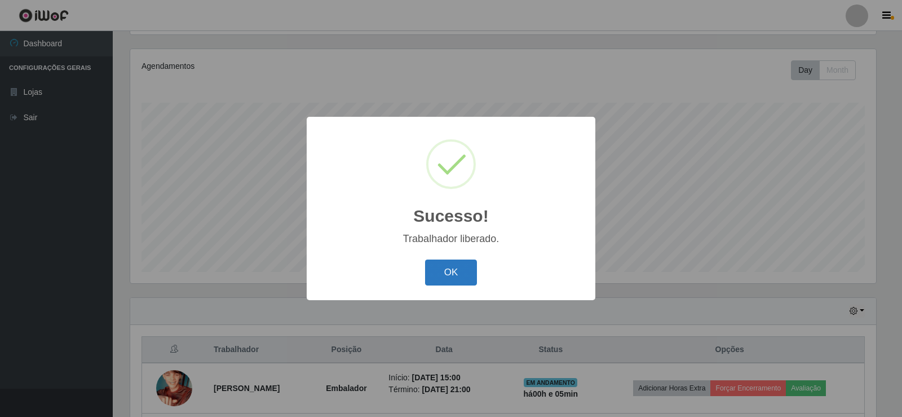
click at [449, 273] on button "OK" at bounding box center [451, 272] width 52 height 26
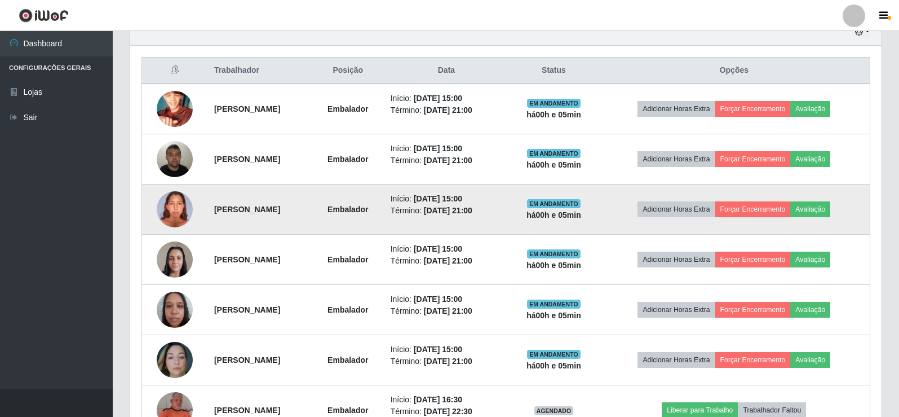
scroll to position [413, 0]
